Goal: Information Seeking & Learning: Learn about a topic

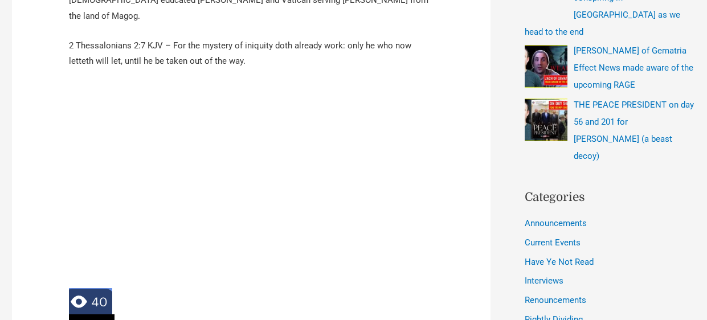
scroll to position [546, 0]
click at [684, 234] on li "Current Events" at bounding box center [609, 242] width 171 height 17
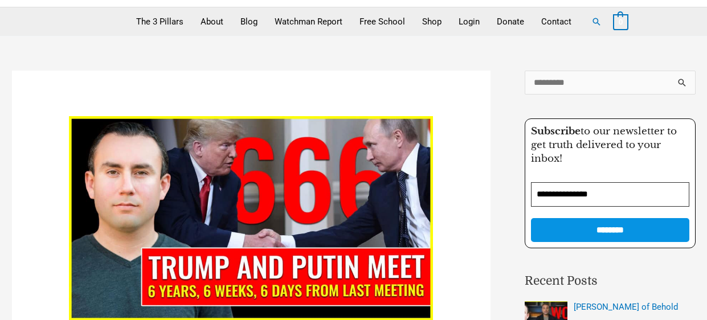
scroll to position [45, 0]
